Goal: Task Accomplishment & Management: Use online tool/utility

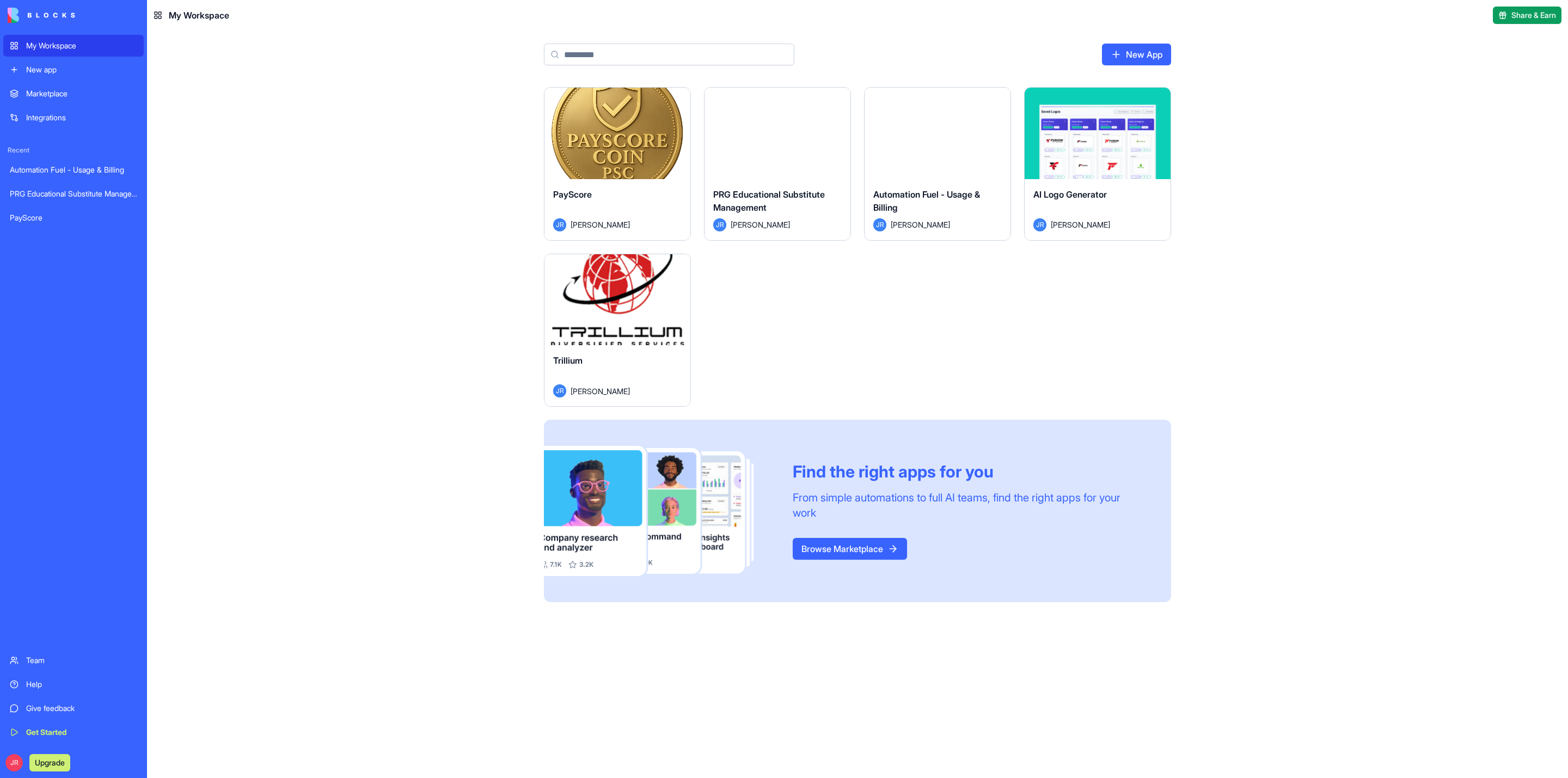
click at [617, 296] on button "Launch" at bounding box center [618, 299] width 82 height 22
